Goal: Obtain resource: Download file/media

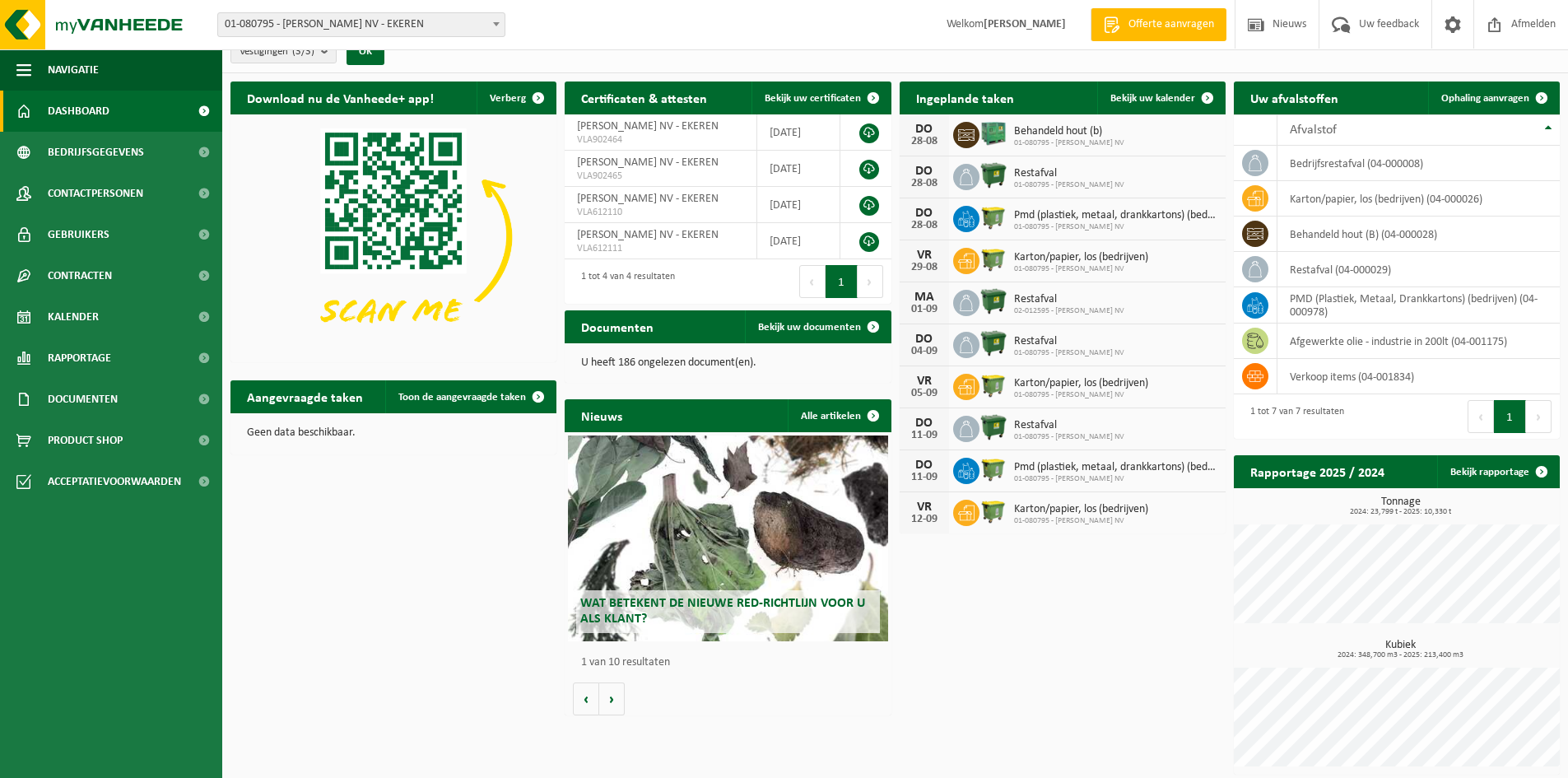
scroll to position [23, 0]
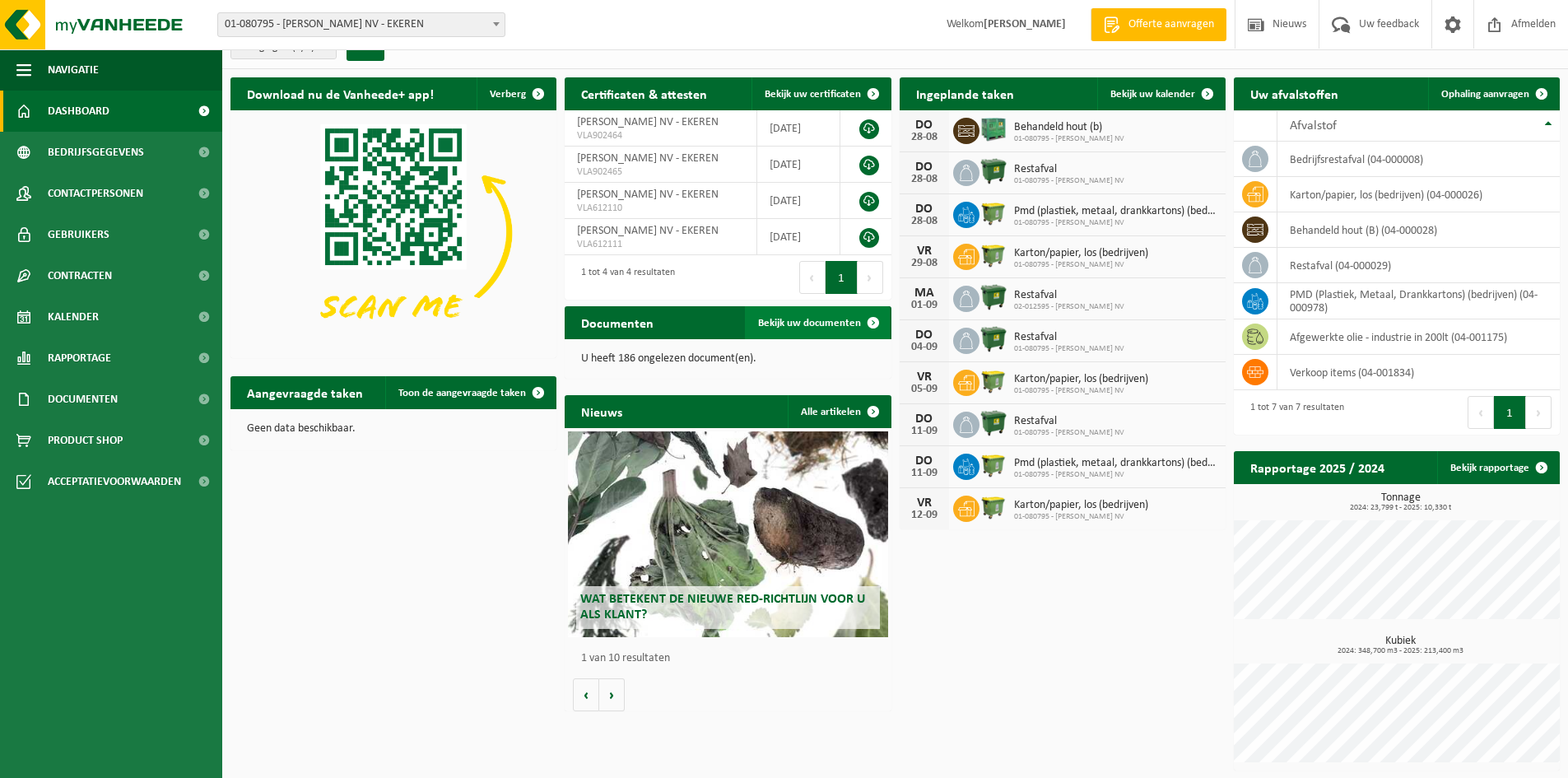
click at [802, 322] on span "Bekijk uw documenten" at bounding box center [810, 322] width 103 height 11
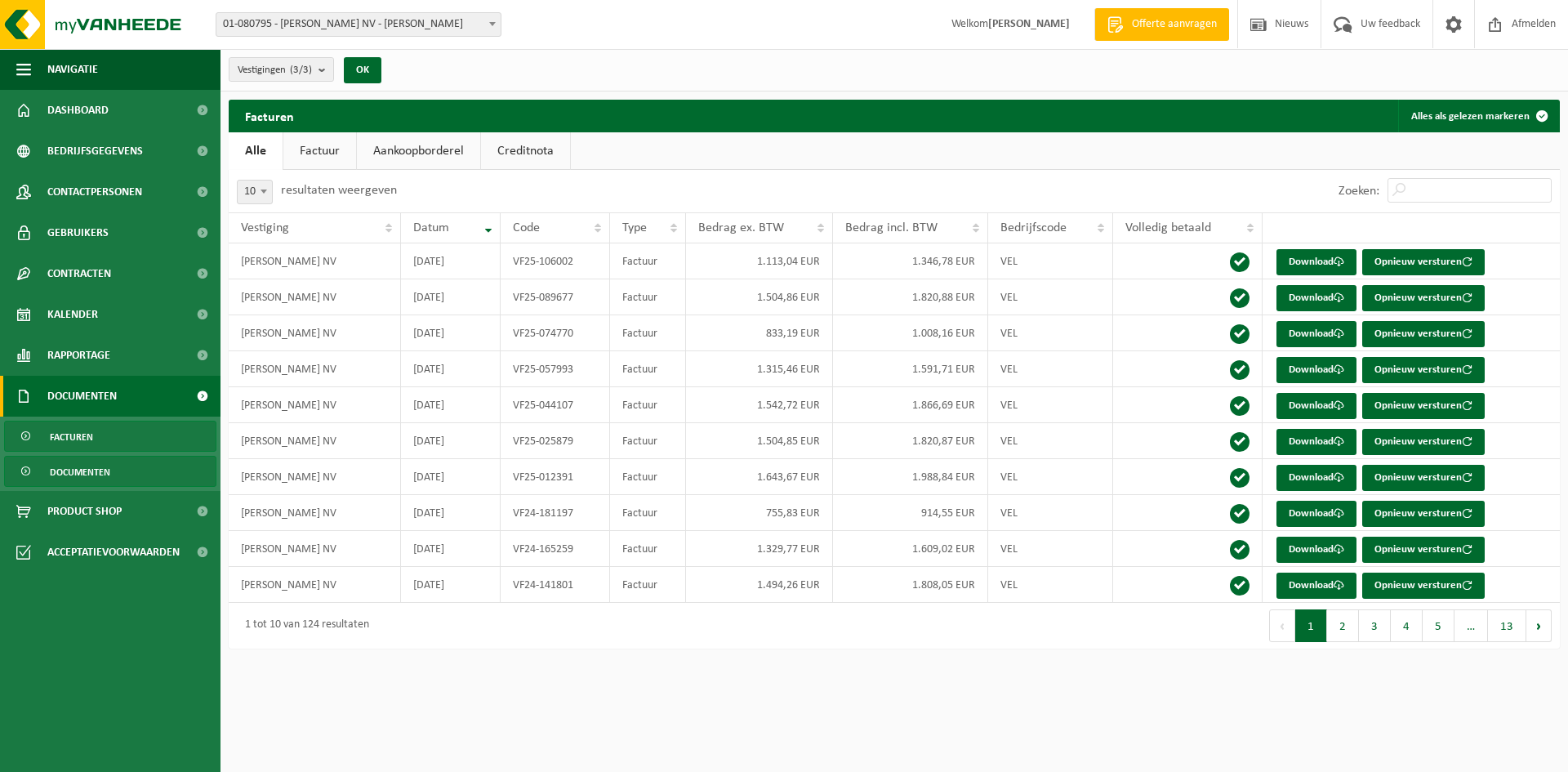
click at [98, 471] on span "Documenten" at bounding box center [80, 472] width 60 height 31
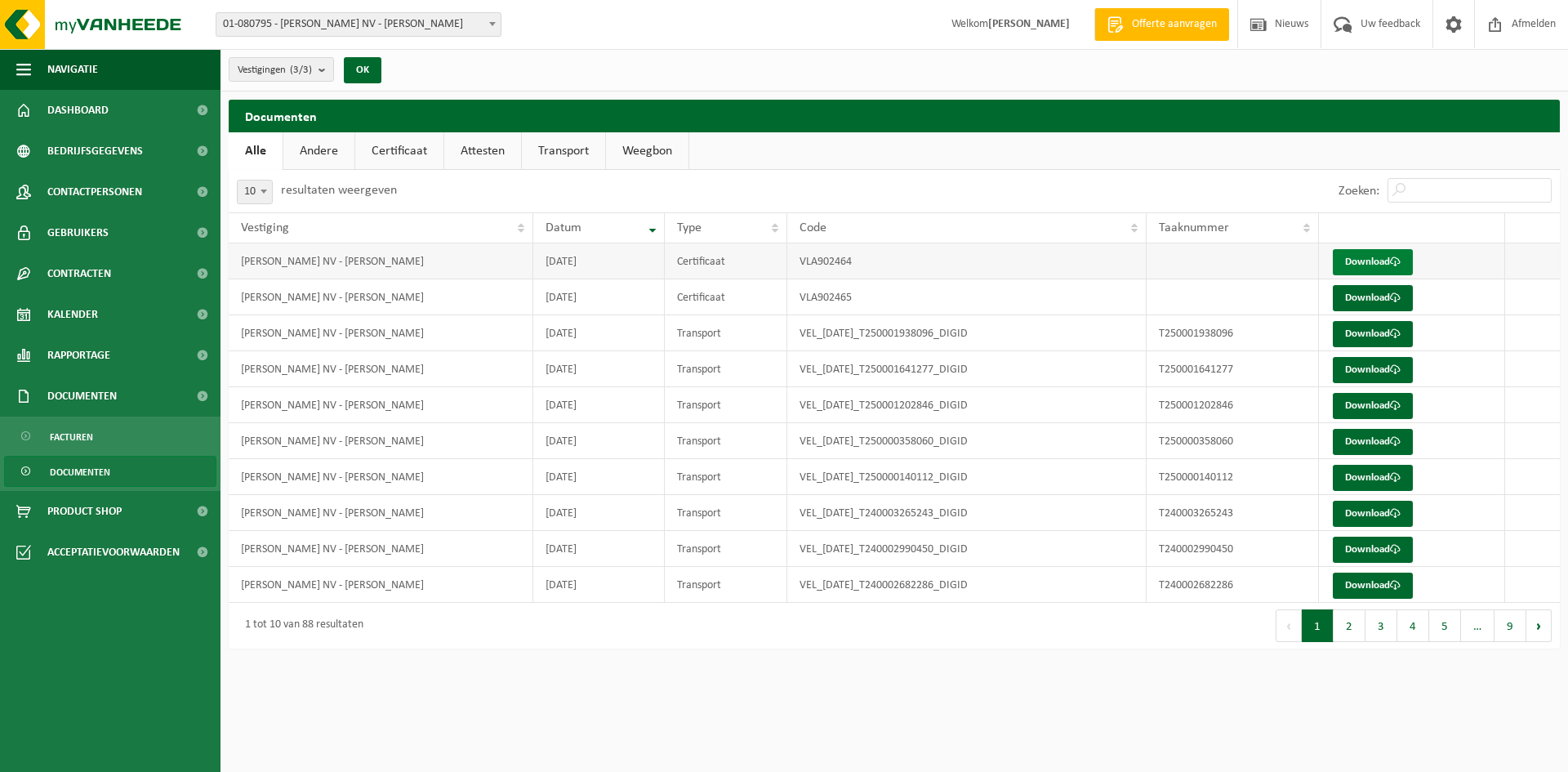
click at [1360, 264] on link "Download" at bounding box center [1372, 262] width 80 height 26
